Goal: Transaction & Acquisition: Purchase product/service

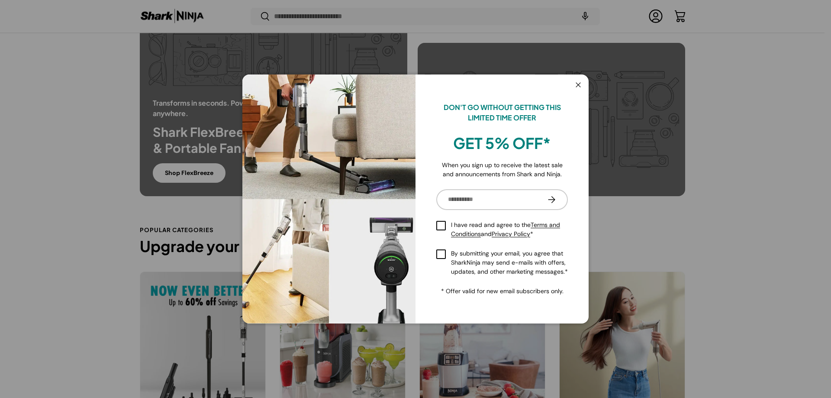
click at [578, 80] on button "Close" at bounding box center [578, 86] width 16 height 18
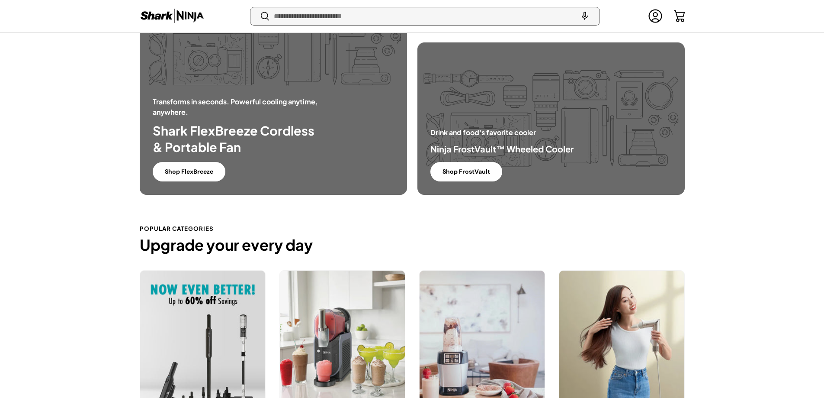
click at [459, 11] on input "Search" at bounding box center [425, 16] width 349 height 18
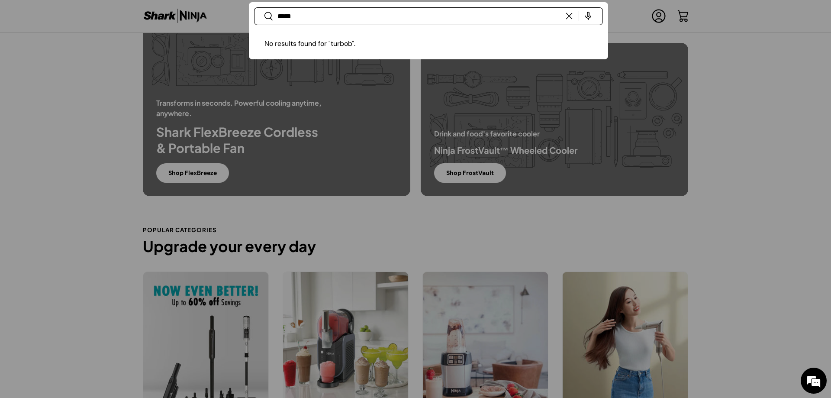
type input "*****"
click at [254, 7] on button "Search" at bounding box center [263, 17] width 19 height 20
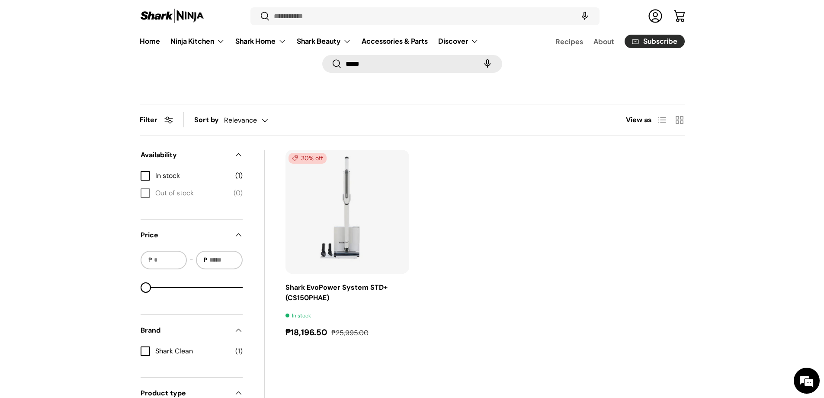
scroll to position [87, 0]
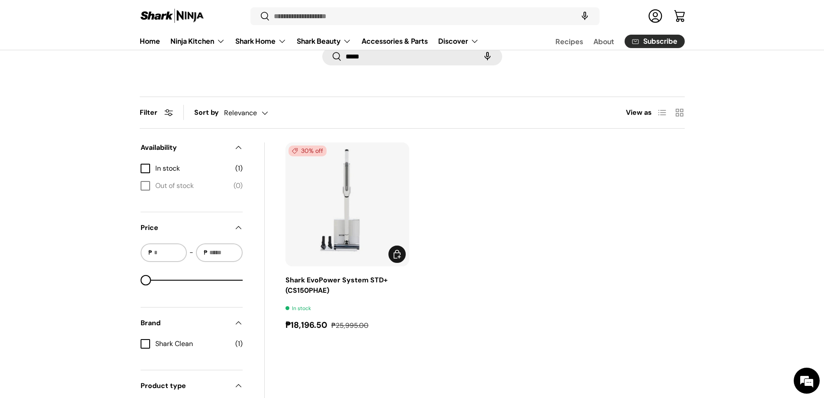
click at [0, 0] on img "Shark EvoPower System STD+ (CS150PHAE)" at bounding box center [0, 0] width 0 height 0
